Goal: Task Accomplishment & Management: Manage account settings

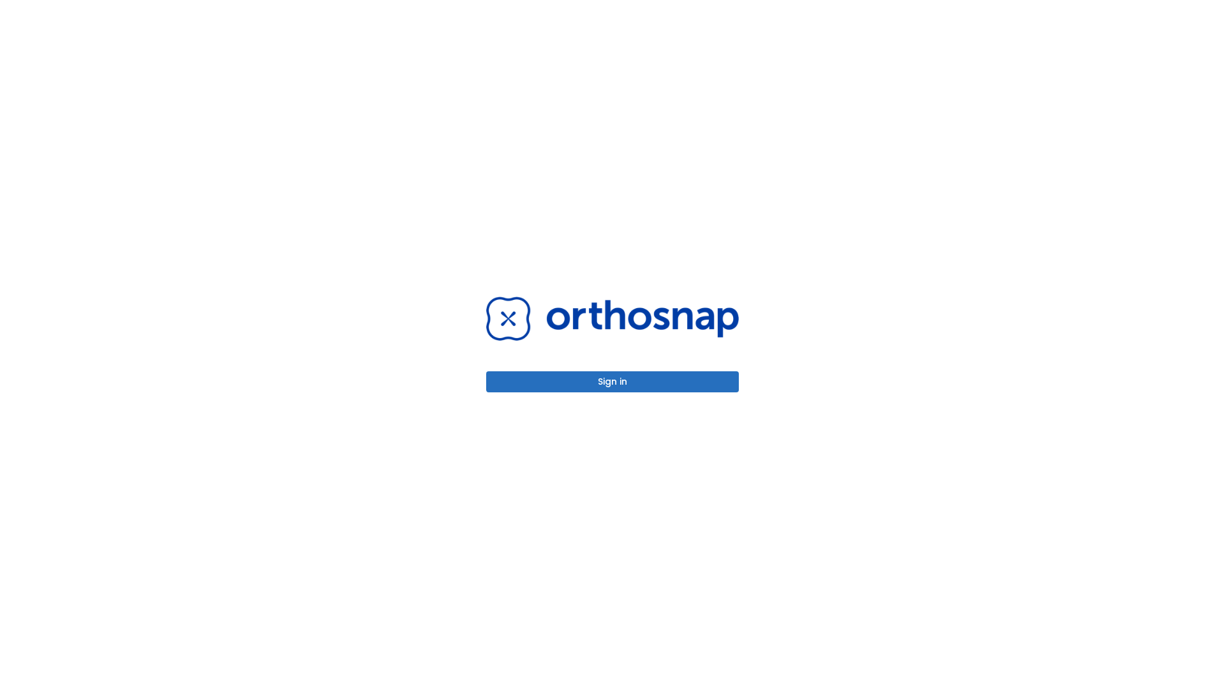
click at [612, 381] on button "Sign in" at bounding box center [612, 381] width 253 height 21
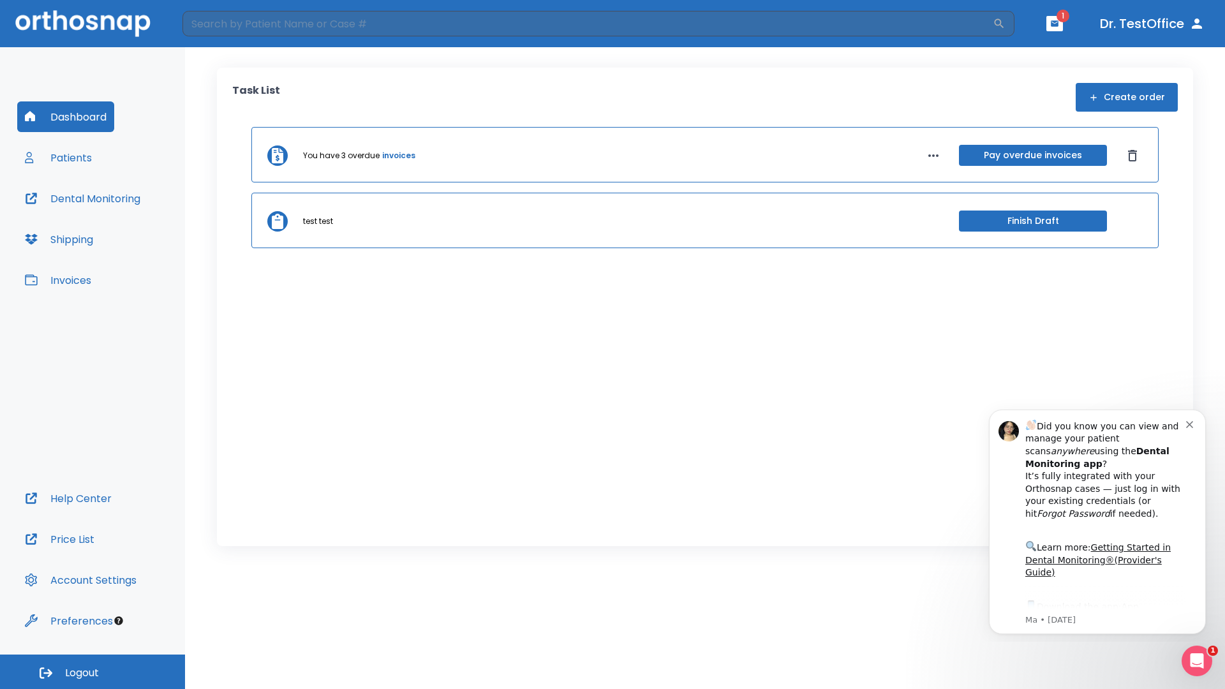
click at [92, 672] on span "Logout" at bounding box center [82, 673] width 34 height 14
